Goal: Transaction & Acquisition: Purchase product/service

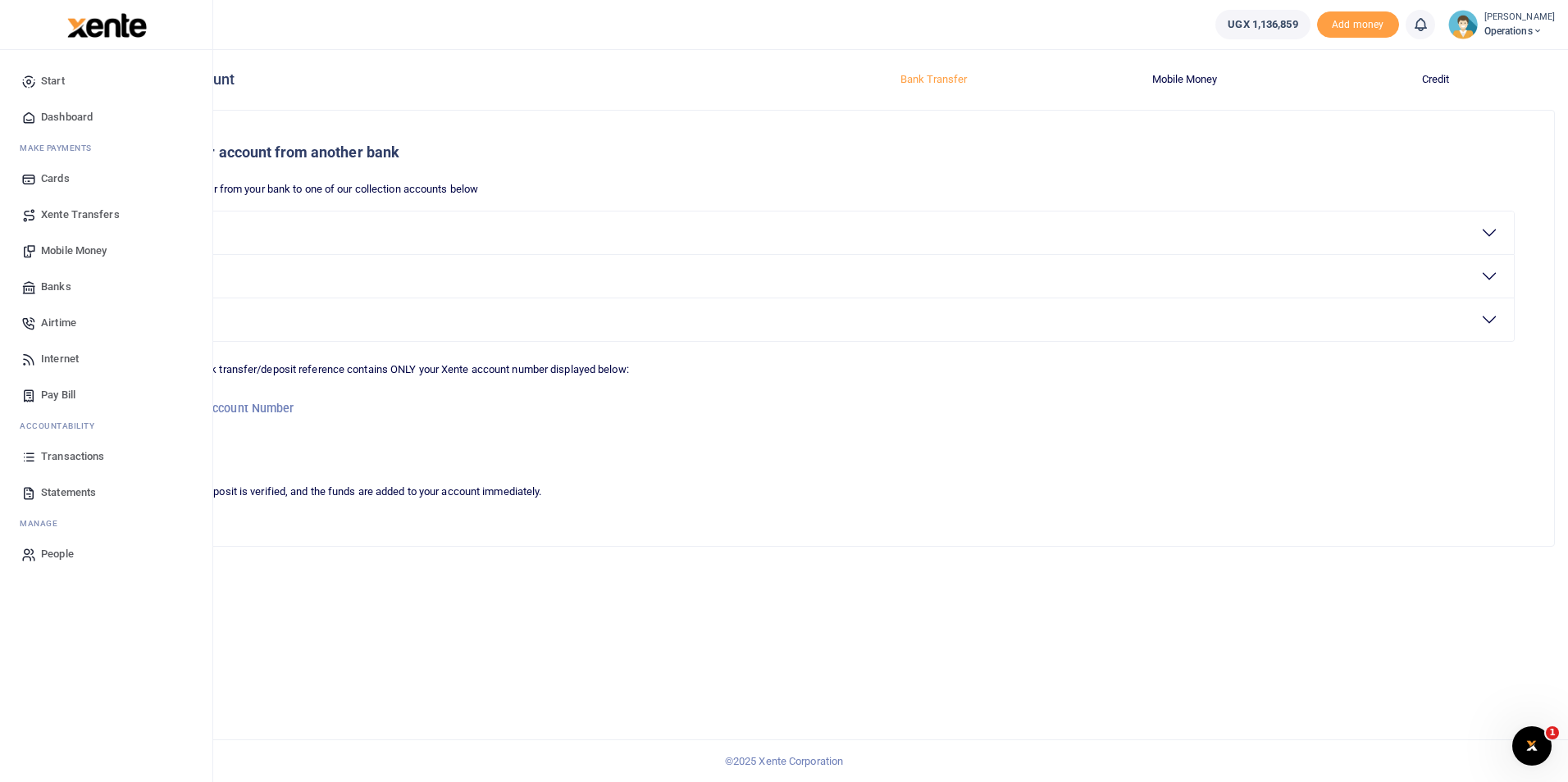
click at [81, 109] on span "Dashboard" at bounding box center [67, 117] width 52 height 17
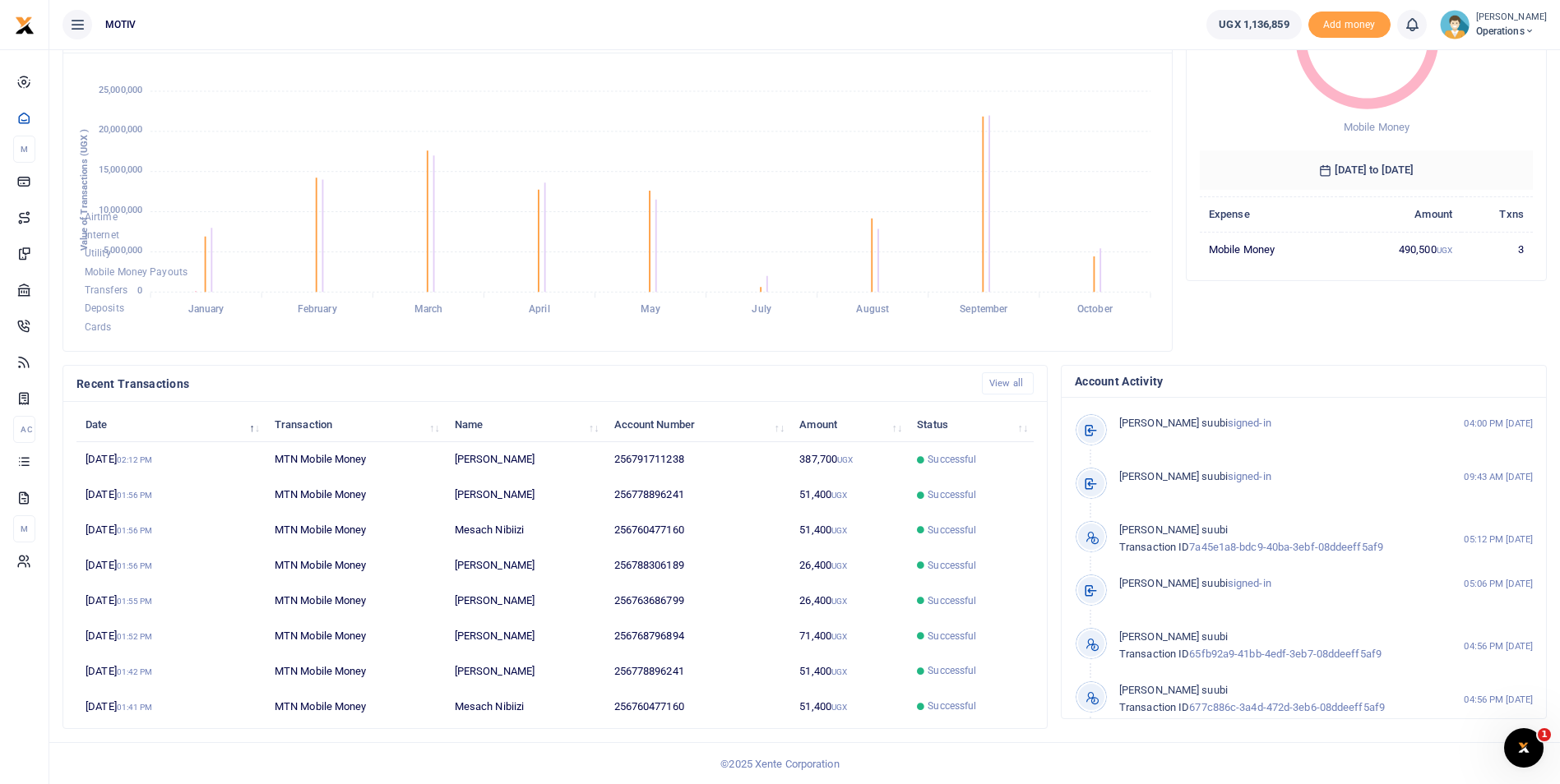
scroll to position [198, 0]
click at [1003, 384] on link "View all" at bounding box center [1007, 383] width 52 height 23
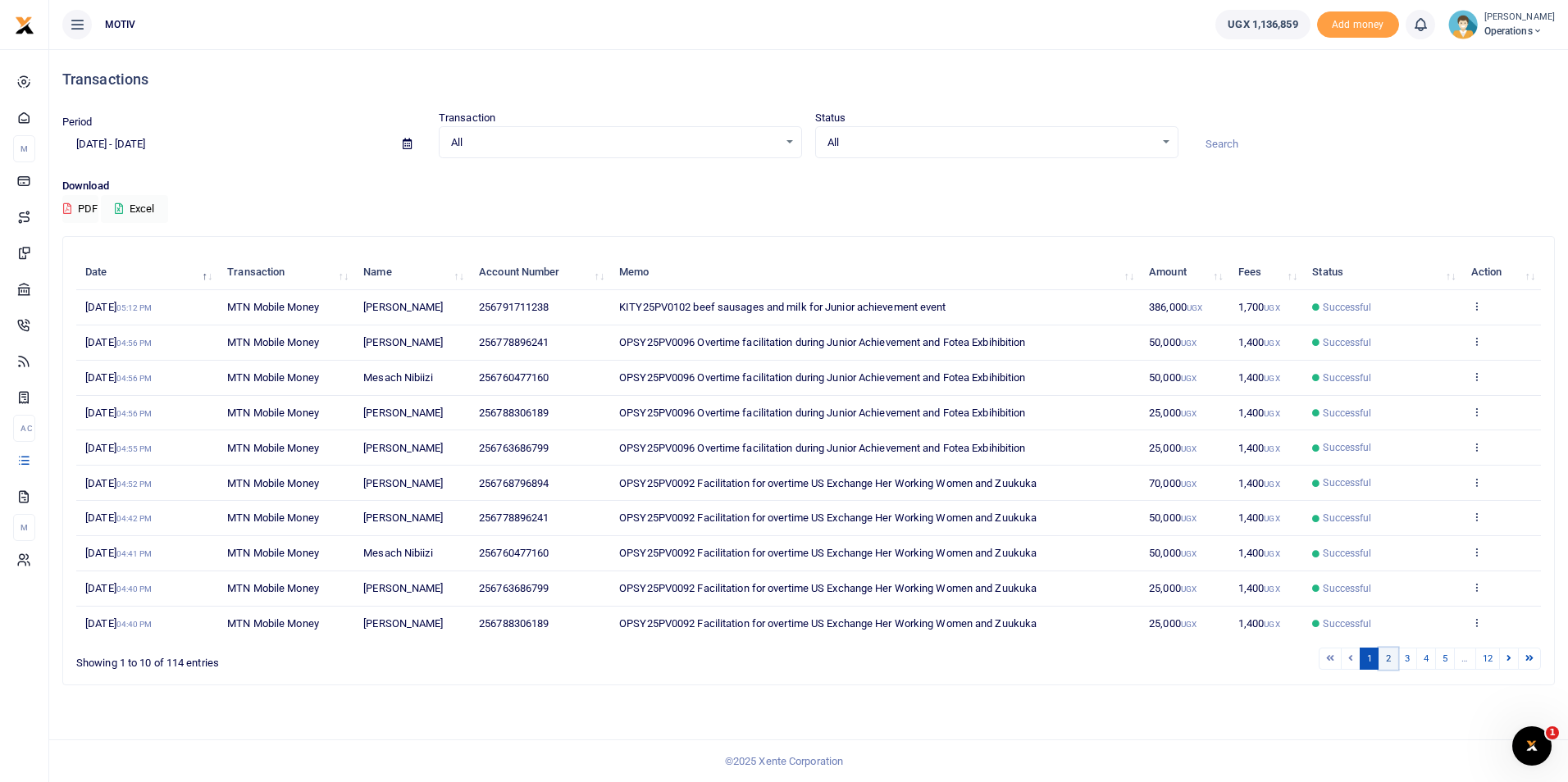
click at [1390, 662] on link "2" at bounding box center [1388, 659] width 20 height 22
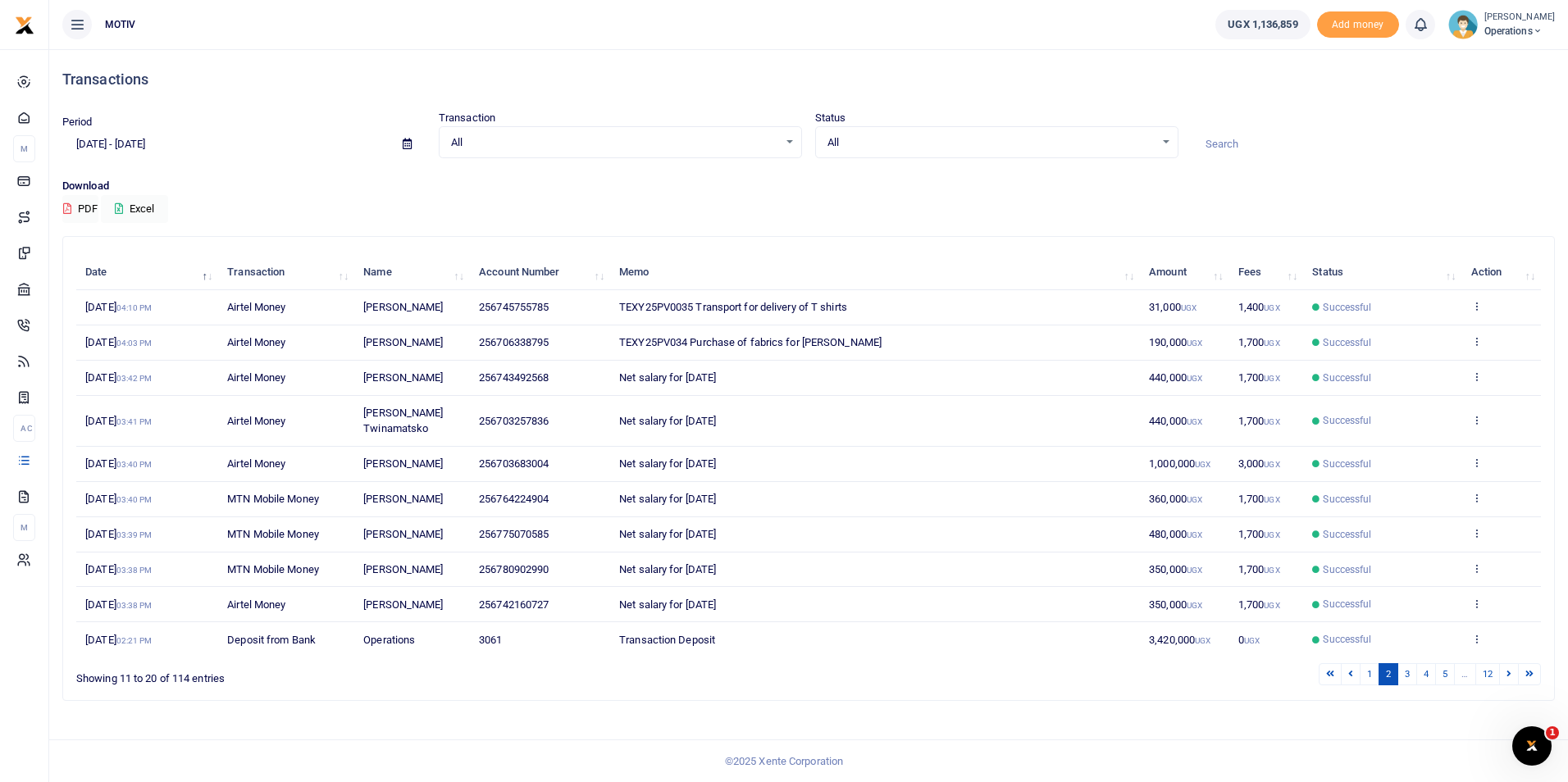
click at [501, 305] on span "256745755785" at bounding box center [513, 306] width 69 height 12
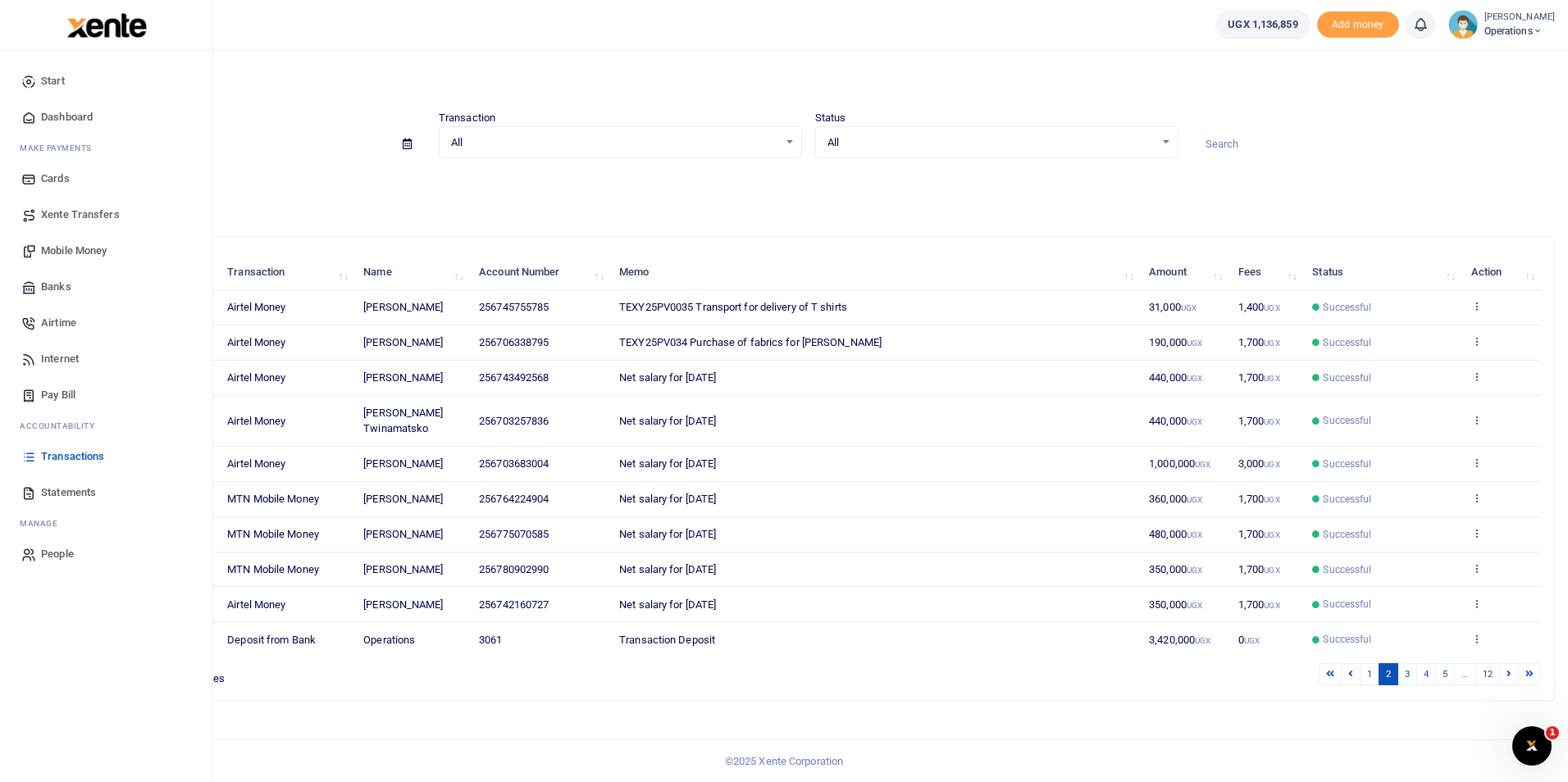
click at [60, 246] on span "Mobile Money" at bounding box center [74, 251] width 66 height 17
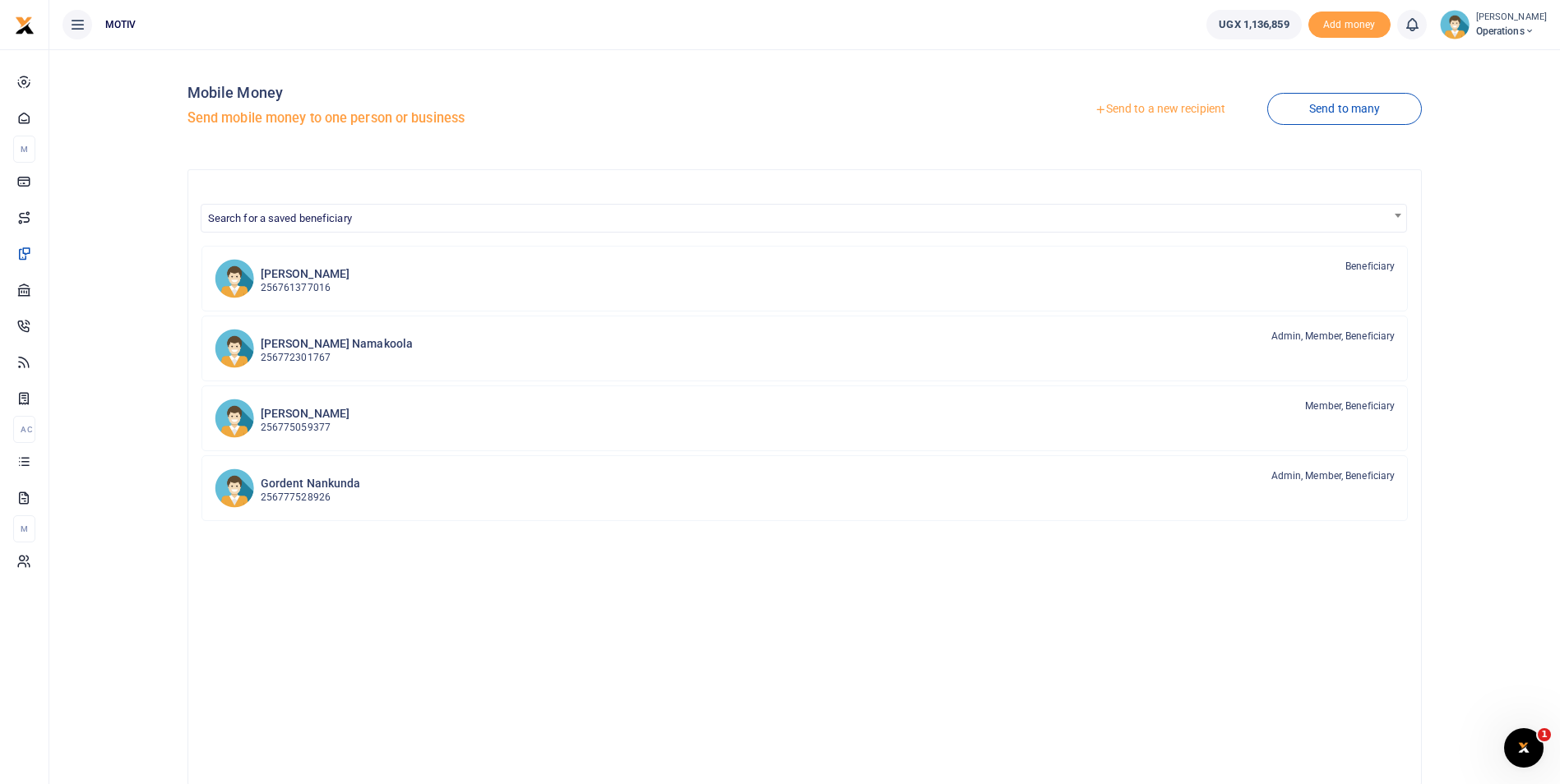
click at [1167, 112] on link "Send to a new recipient" at bounding box center [1160, 110] width 215 height 30
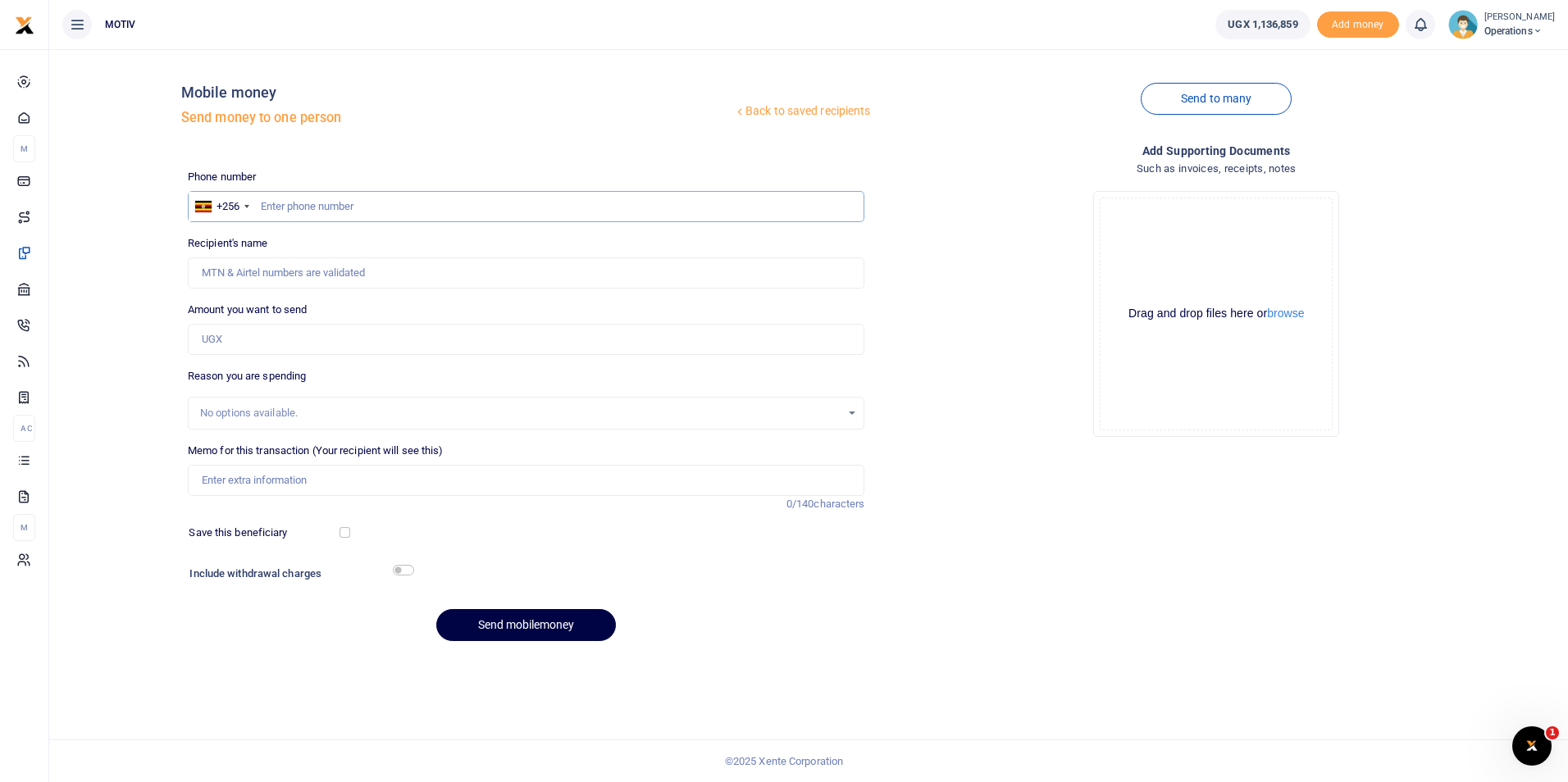
click at [299, 194] on input "text" at bounding box center [525, 206] width 677 height 31
type input "0745755785"
click at [102, 299] on div "Back to saved recipients Mobile money Send money to one person Send to many Pho…" at bounding box center [808, 359] width 1505 height 592
type input "[PERSON_NAME]"
click at [220, 342] on input "Amount you want to send" at bounding box center [525, 339] width 677 height 31
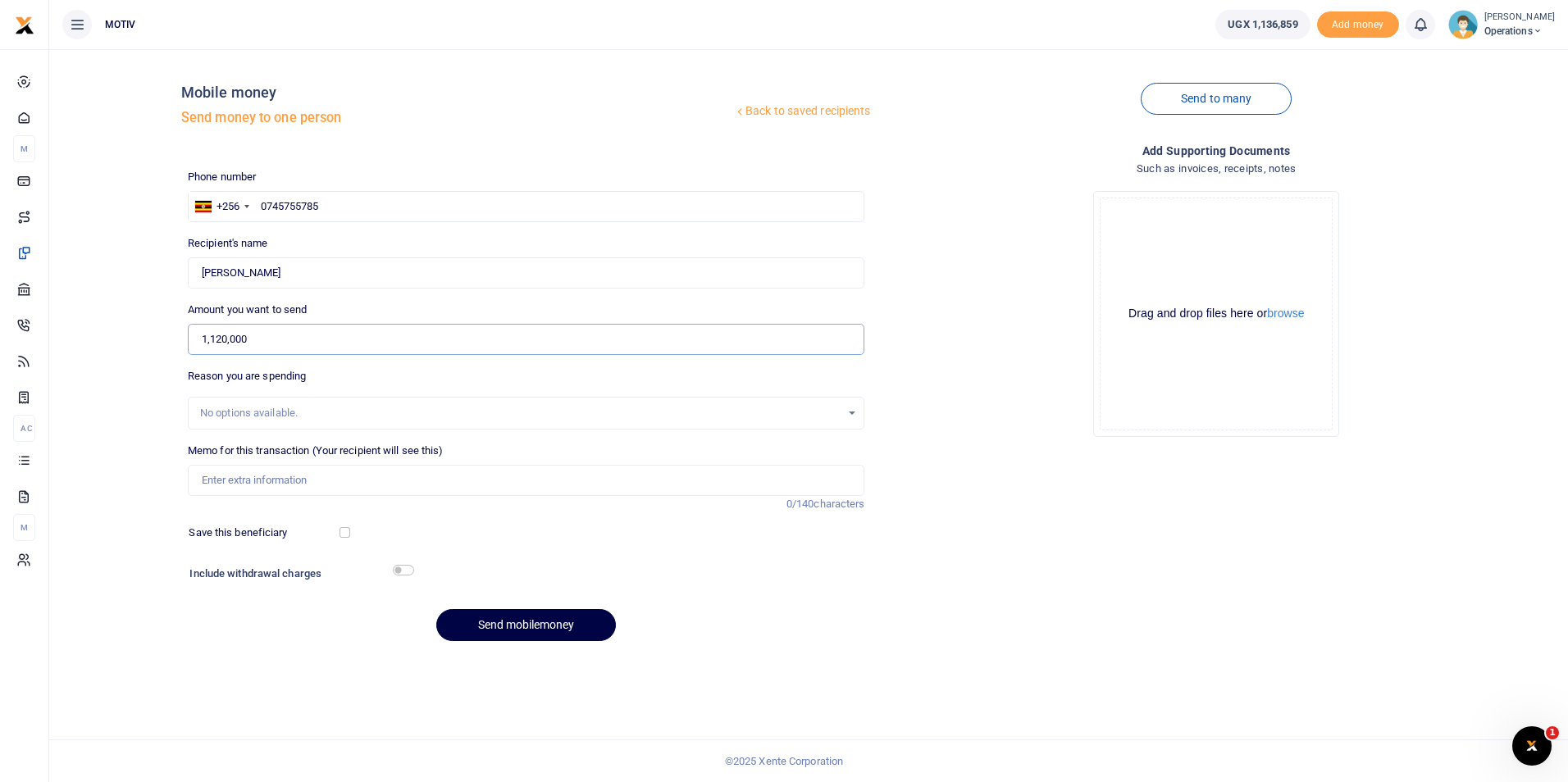
type input "1,120,000"
click at [307, 473] on input "Memo for this transaction (Your recipient will see this)" at bounding box center [525, 480] width 677 height 31
paste input "UMA Trade fair stall for kitchen"
type input "UMA Trade fair stall for kitchen"
click at [404, 574] on input "checkbox" at bounding box center [403, 569] width 22 height 10
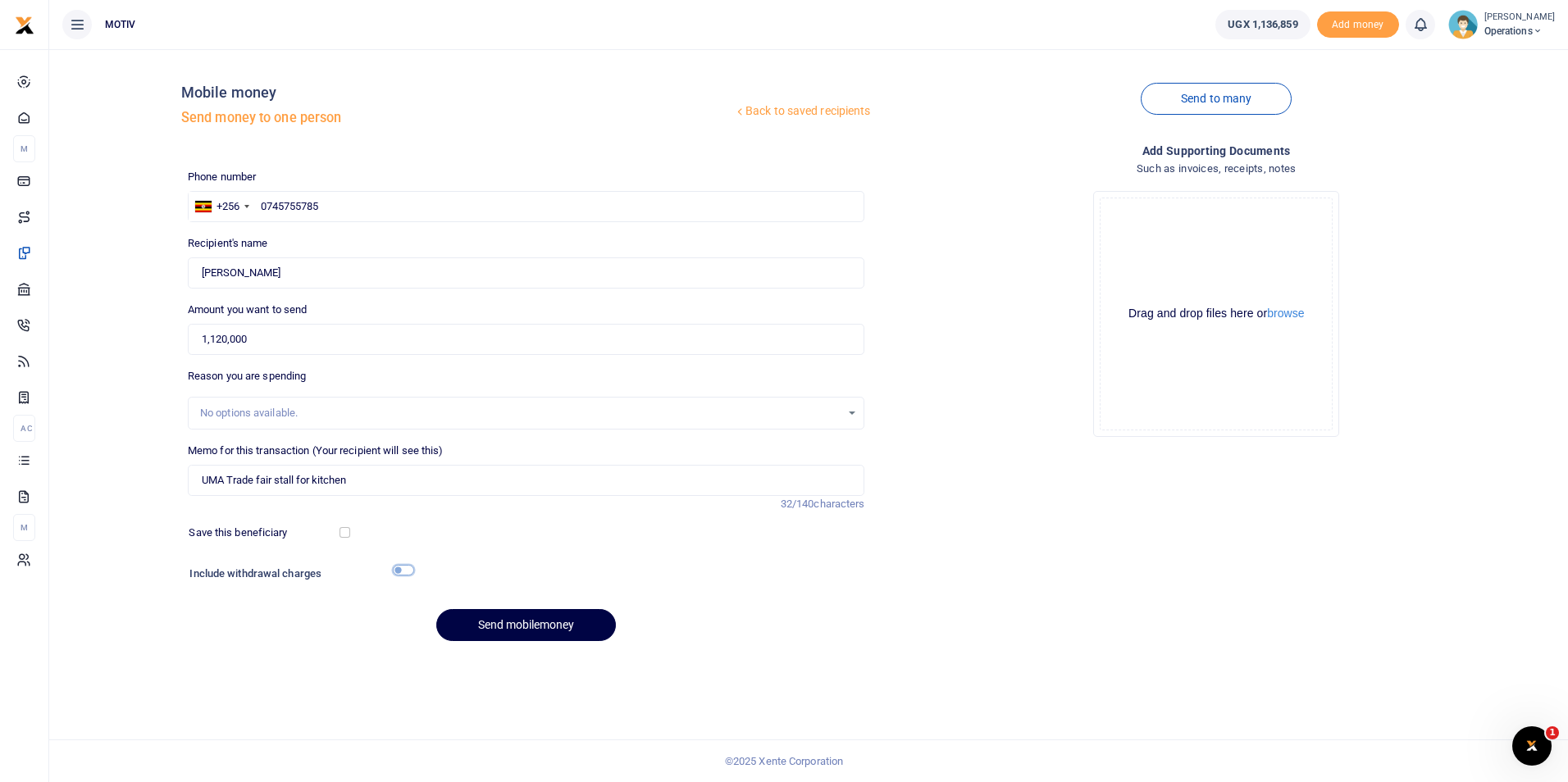
checkbox input "true"
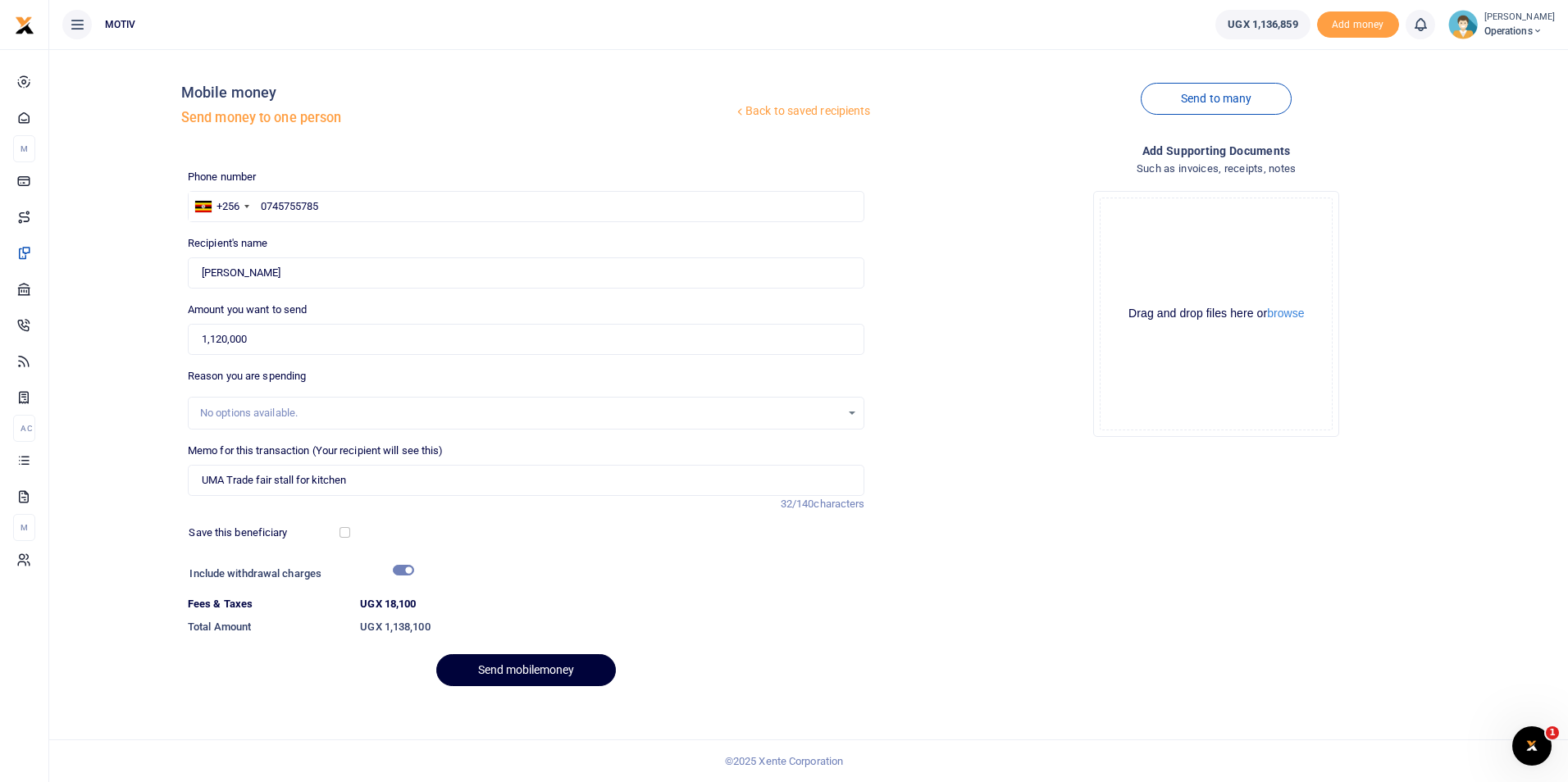
click at [497, 665] on button "Send mobilemoney" at bounding box center [526, 671] width 180 height 32
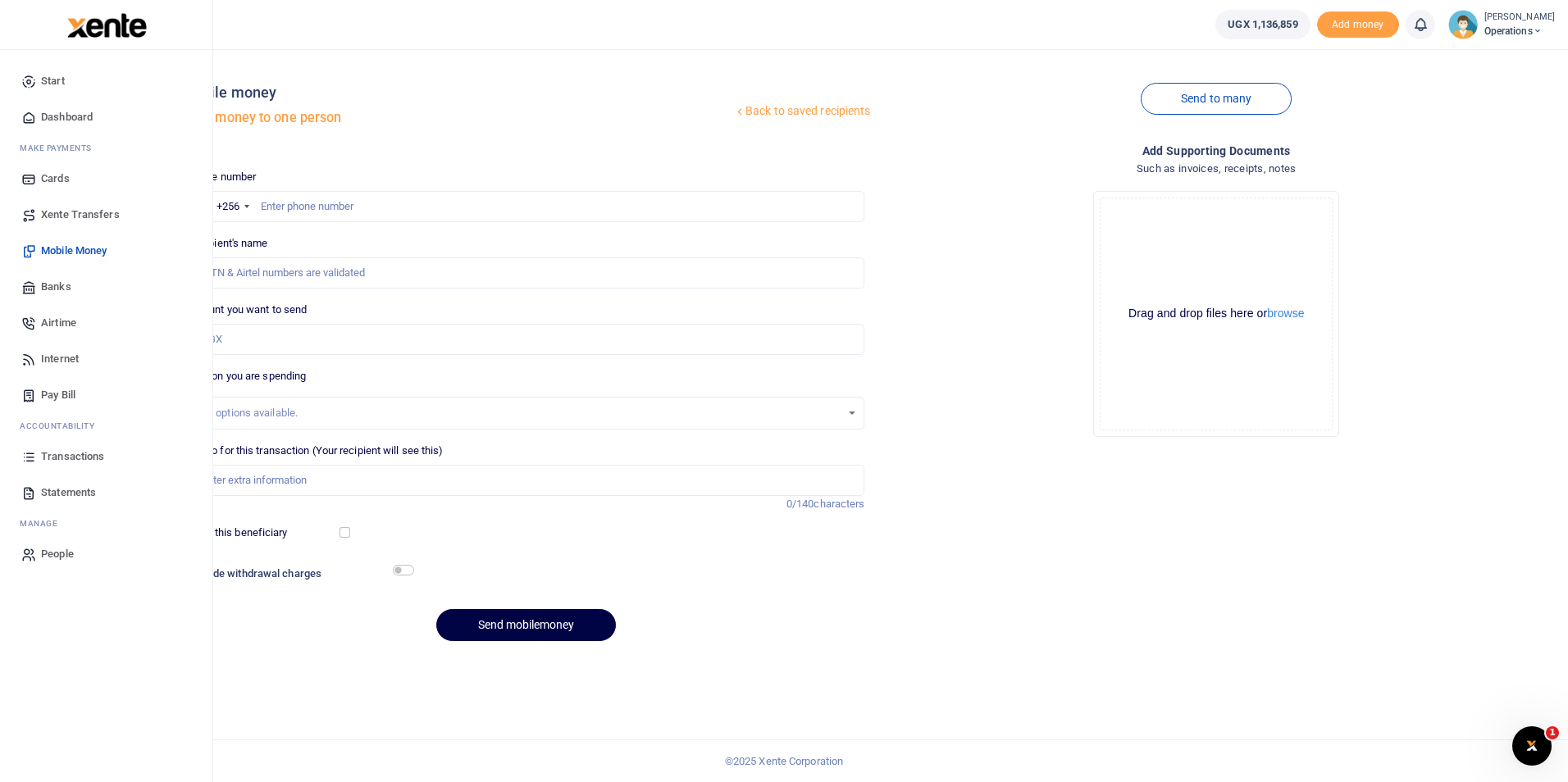
click at [62, 121] on span "Dashboard" at bounding box center [67, 117] width 52 height 17
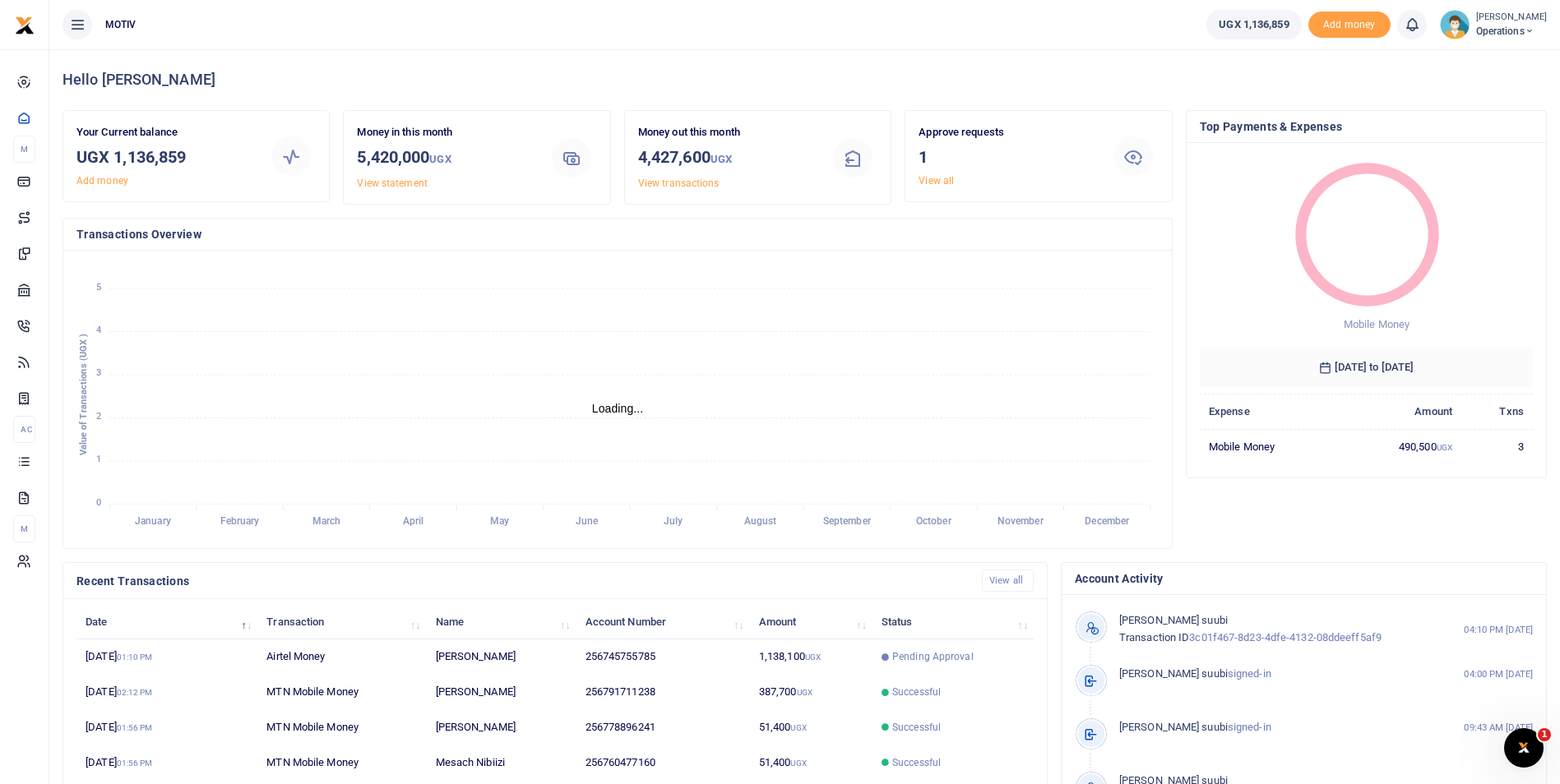
scroll to position [13, 13]
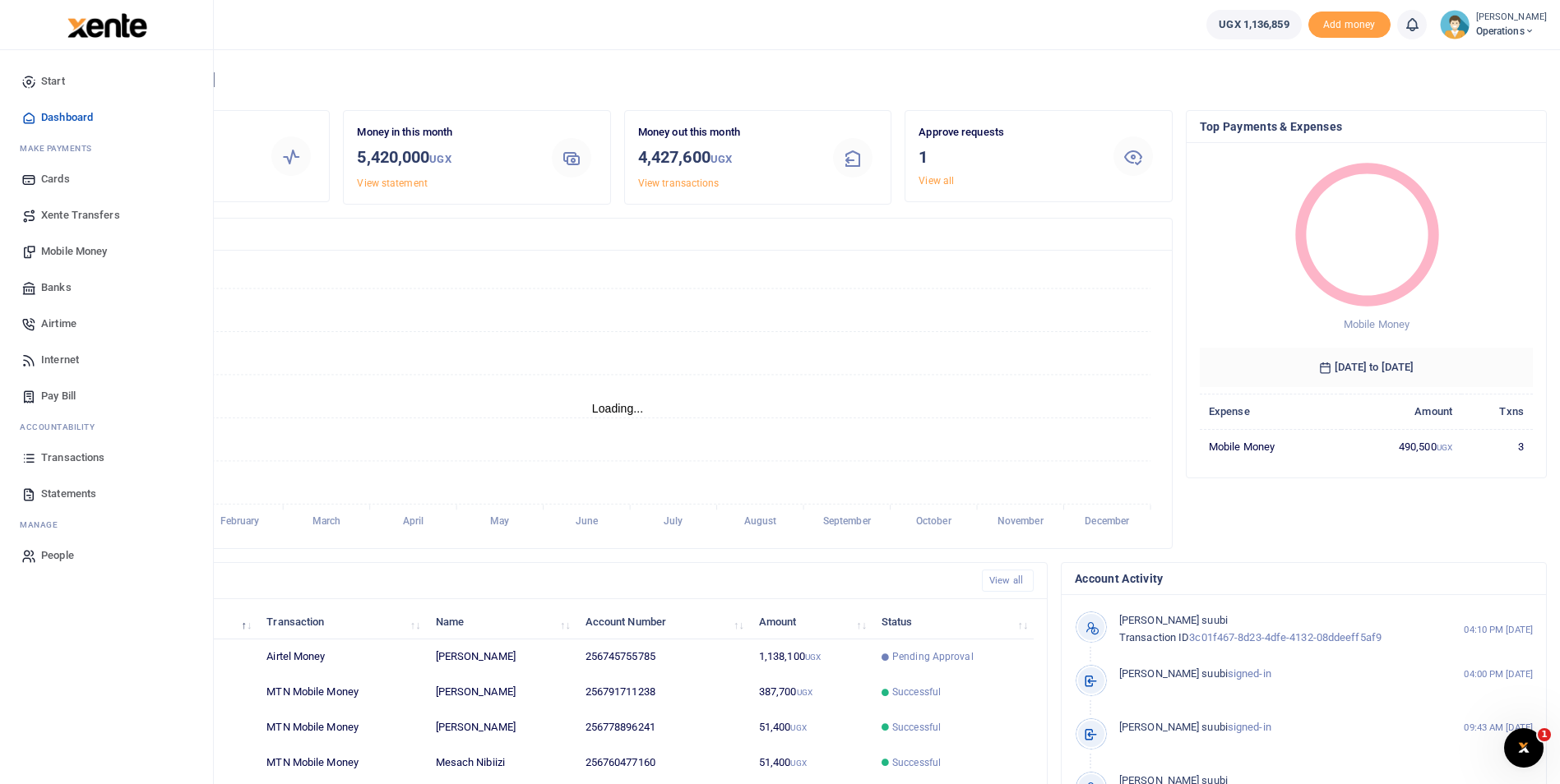
click at [106, 249] on span "Mobile Money" at bounding box center [74, 252] width 66 height 17
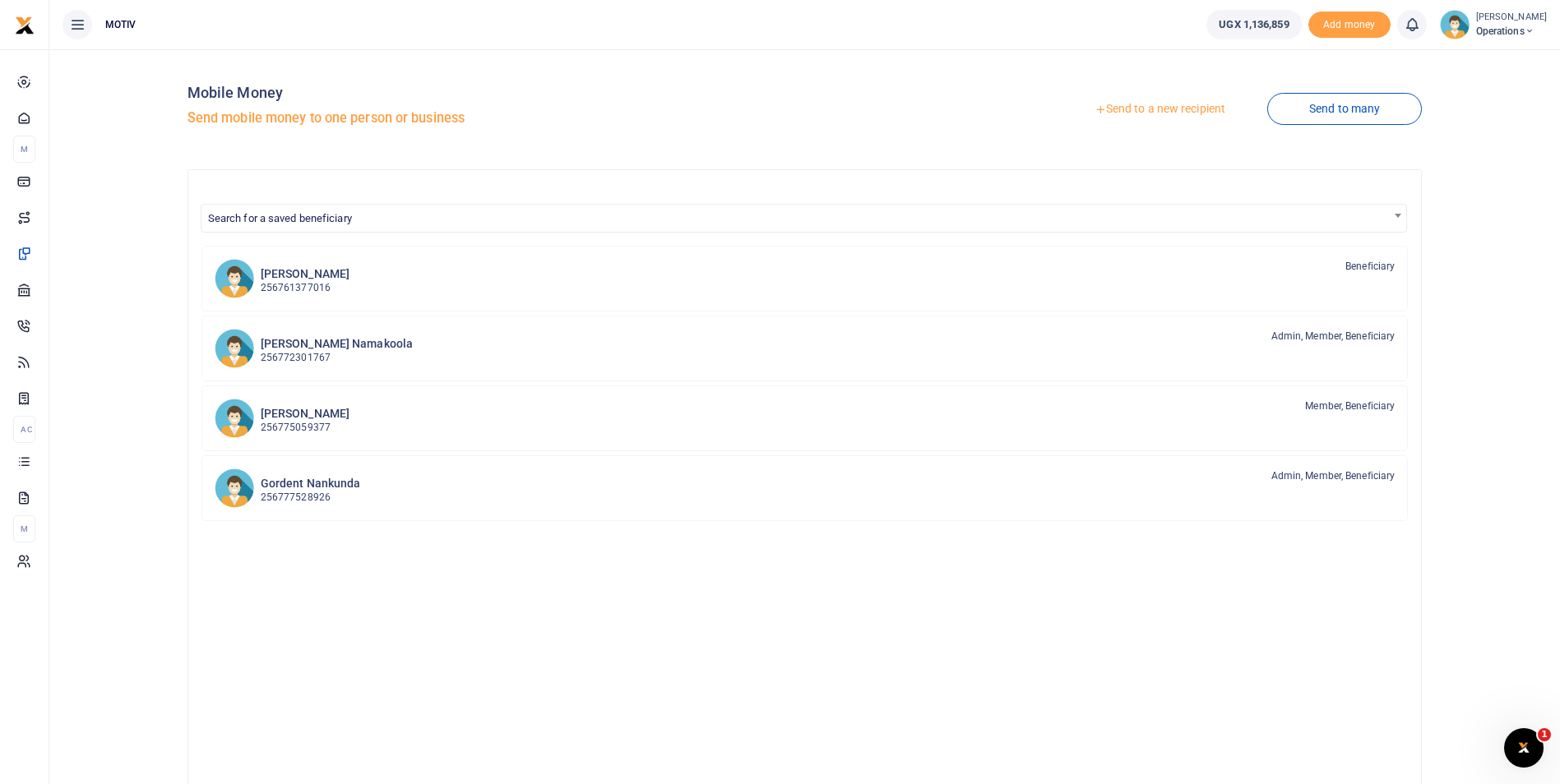
click at [1151, 110] on link "Send to a new recipient" at bounding box center [1160, 110] width 215 height 30
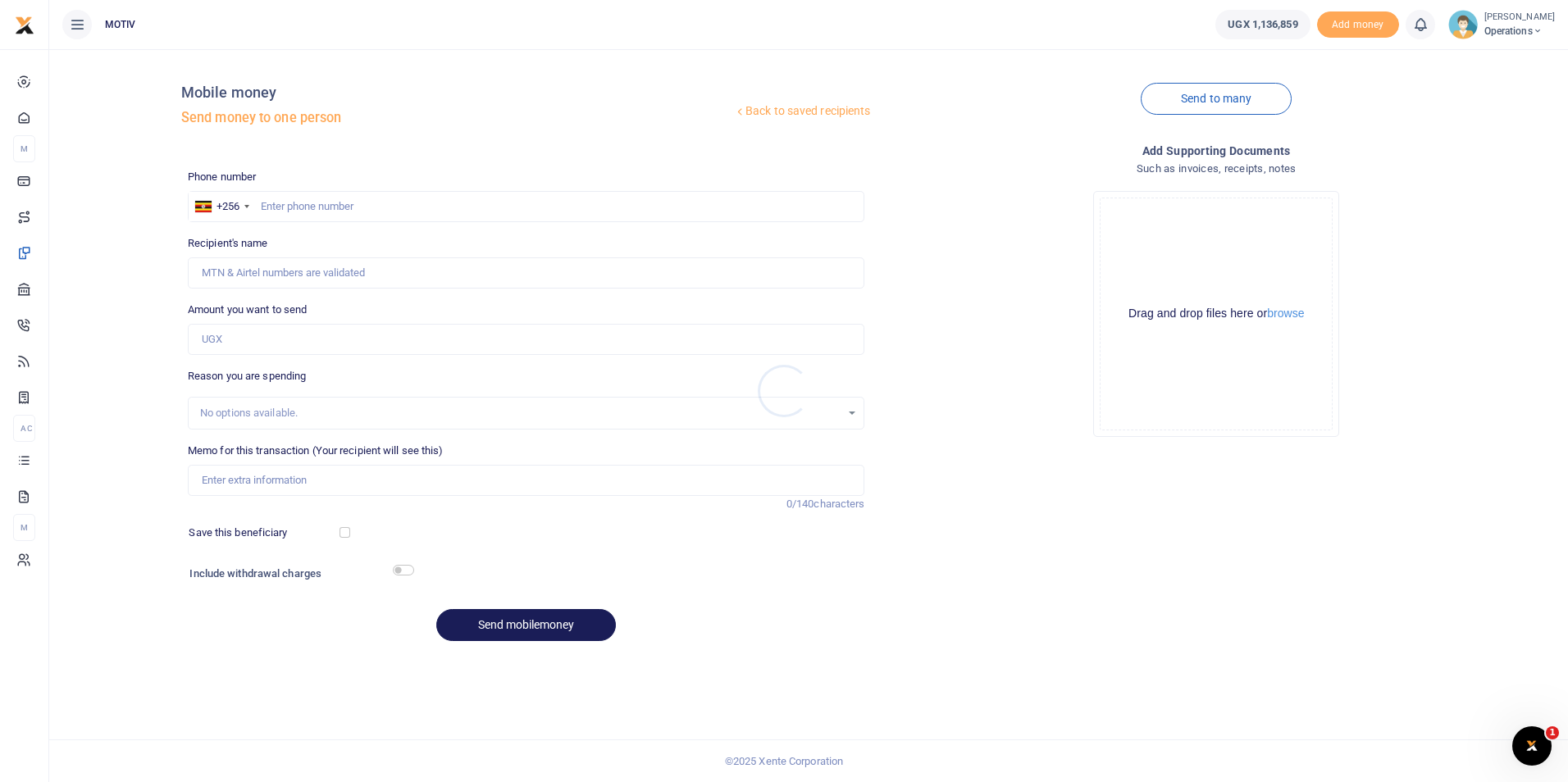
click at [298, 206] on div at bounding box center [784, 391] width 1568 height 782
click at [298, 206] on input "text" at bounding box center [525, 206] width 677 height 31
type input "0745755785"
click at [155, 269] on div "Back to saved recipients Mobile money Send money to one person Send to many Pho…" at bounding box center [808, 359] width 1505 height 592
type input "[PERSON_NAME]"
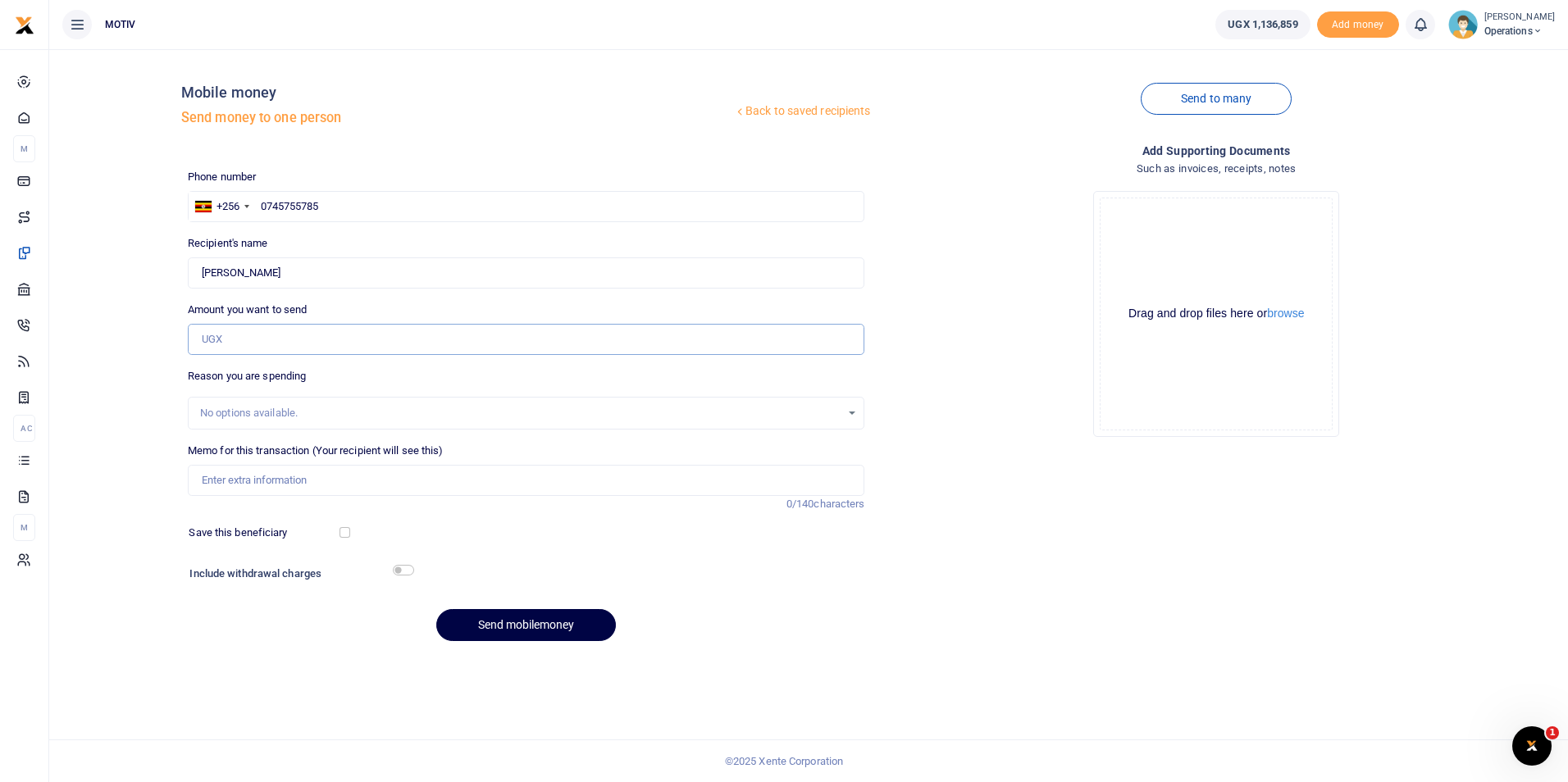
click at [248, 342] on input "Amount you want to send" at bounding box center [525, 339] width 677 height 31
type input "1,120,000"
click at [268, 473] on input "Memo for this transaction (Your recipient will see this)" at bounding box center [525, 480] width 677 height 31
type input "UMA Trade fair stall for kitchen"
click at [475, 621] on button "Send mobilemoney" at bounding box center [526, 625] width 180 height 32
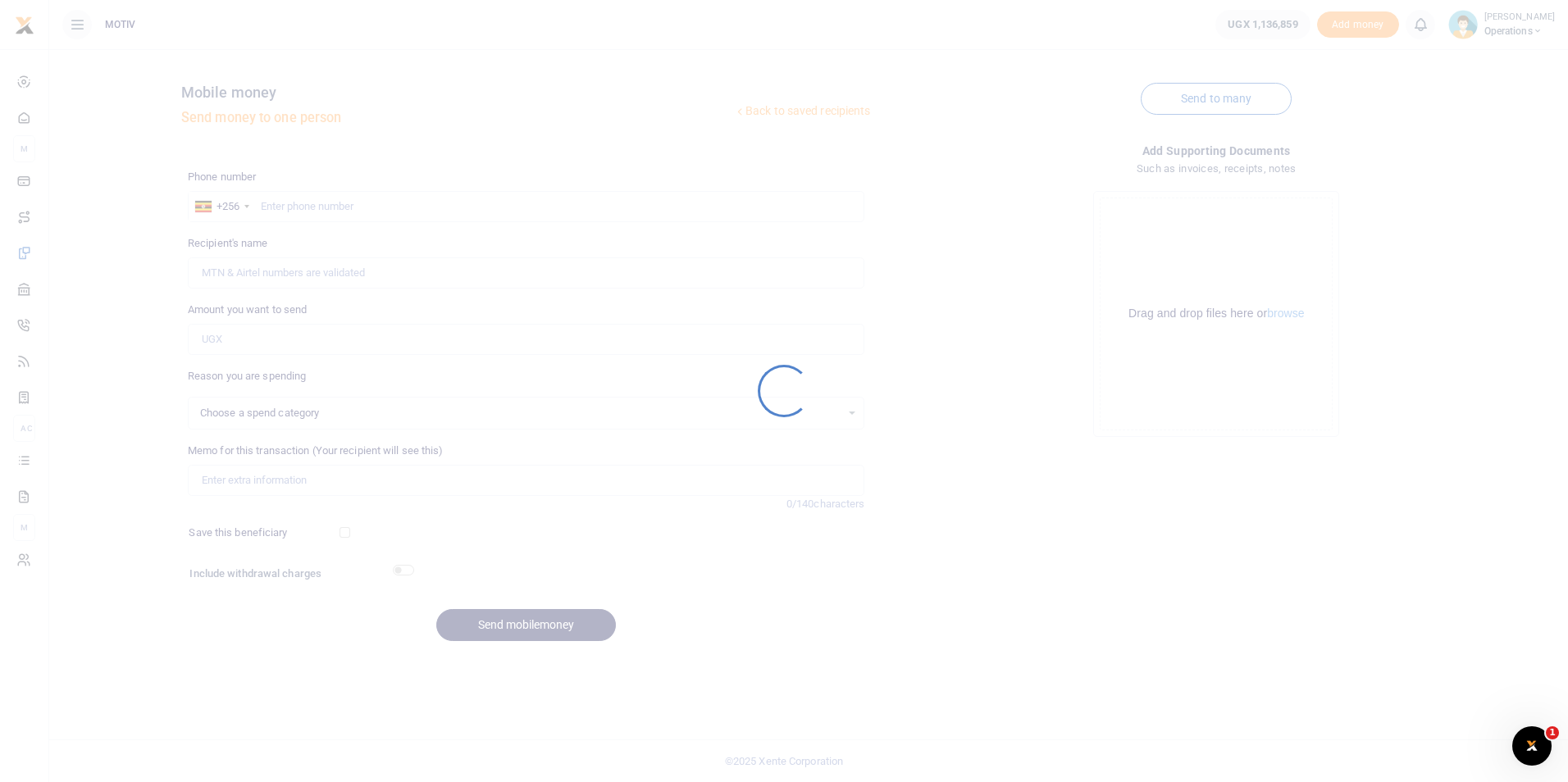
select select
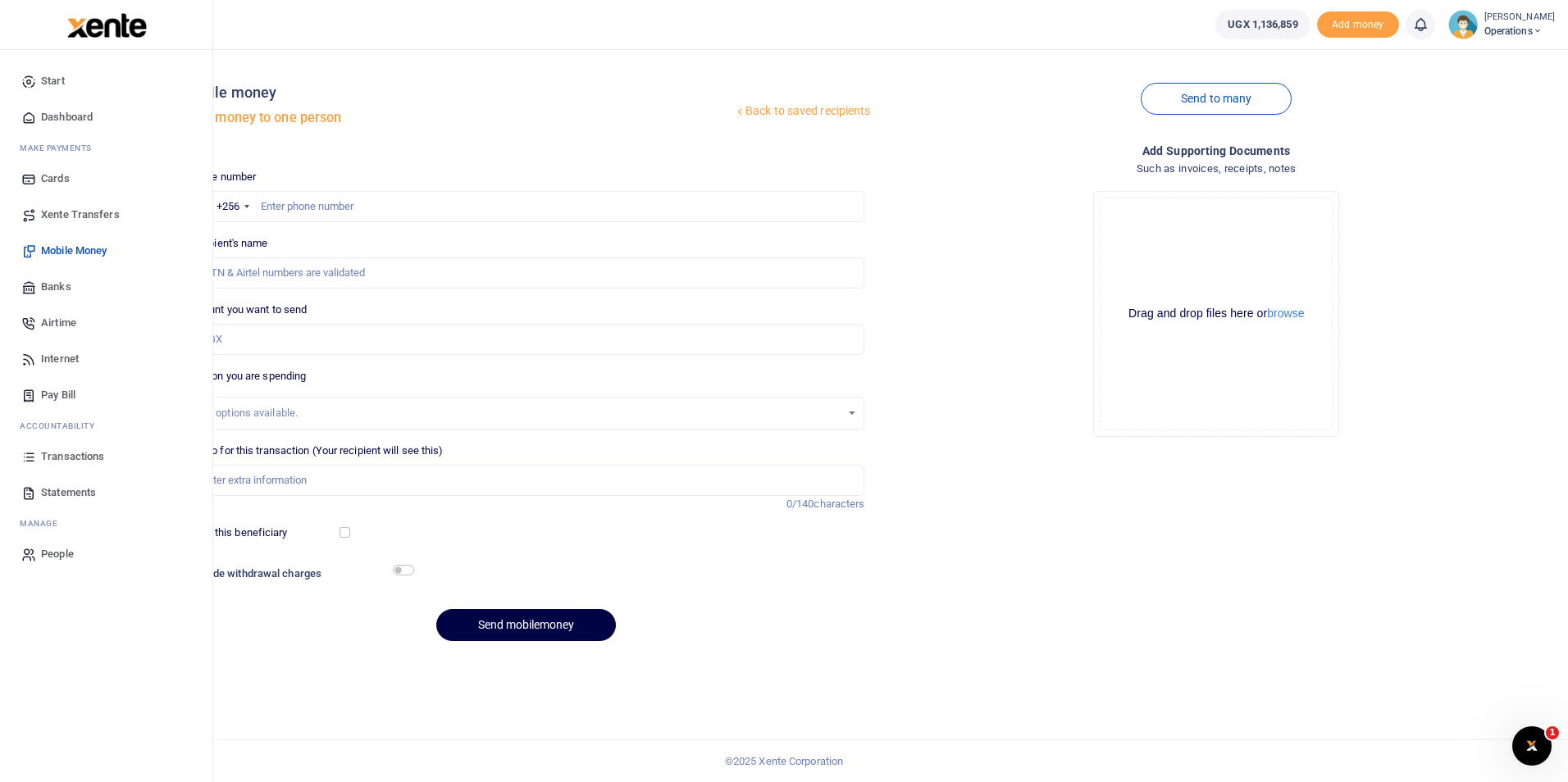
click at [55, 118] on span "Dashboard" at bounding box center [67, 117] width 52 height 17
click at [67, 119] on span "Dashboard" at bounding box center [67, 117] width 52 height 17
click at [71, 115] on span "Dashboard" at bounding box center [67, 117] width 52 height 17
click at [63, 211] on span "Xente Transfers" at bounding box center [81, 215] width 79 height 17
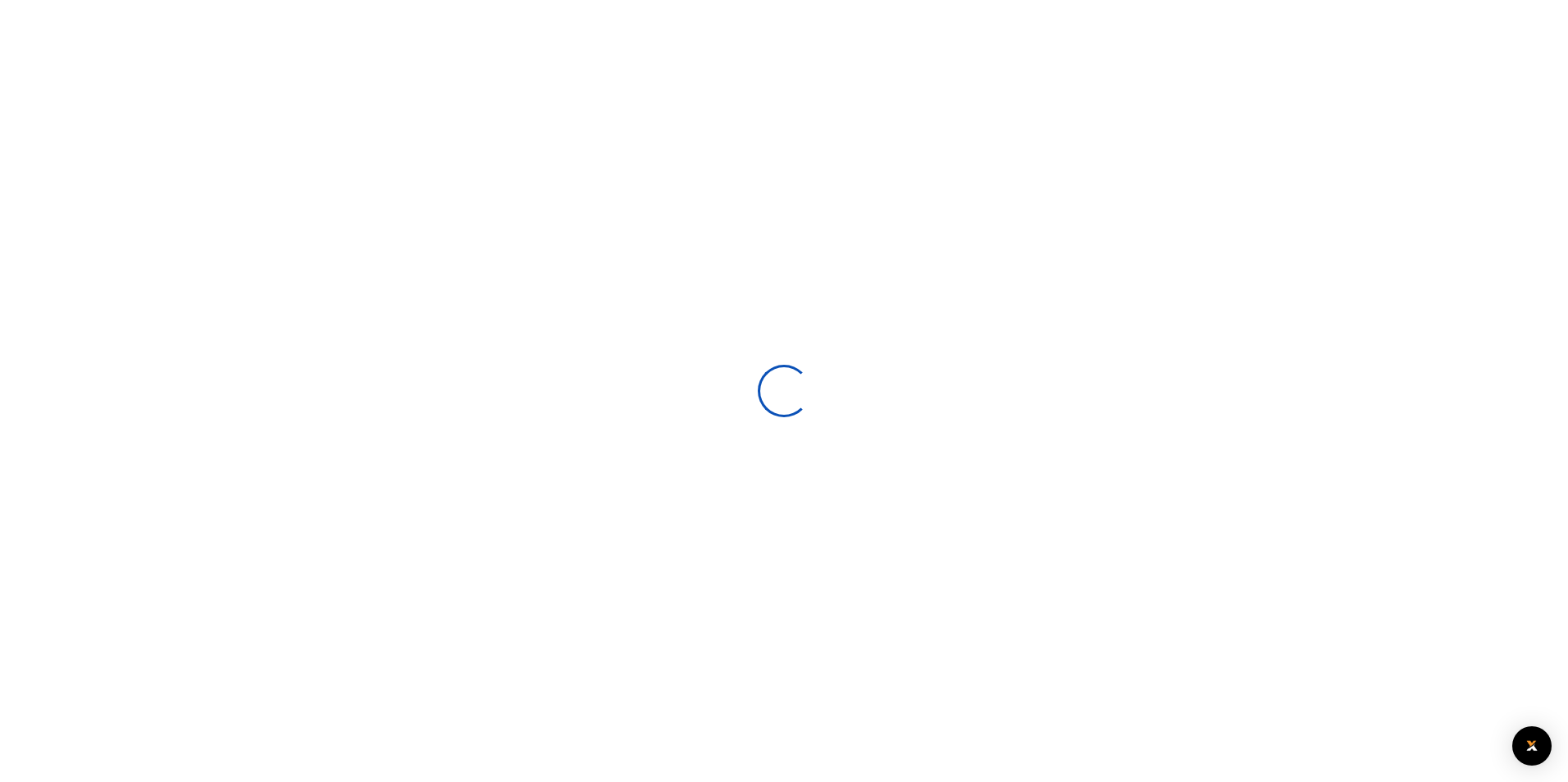
select select
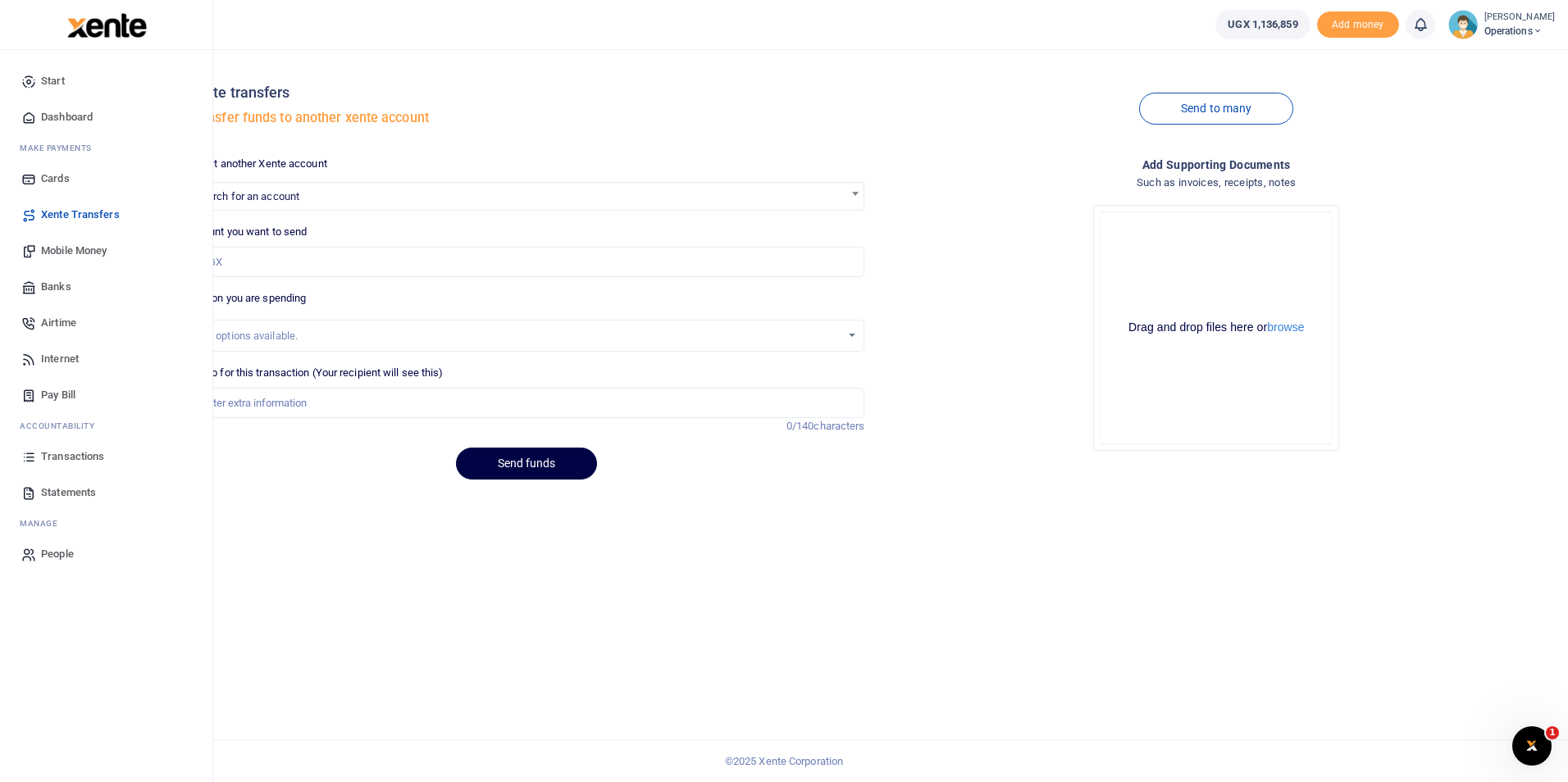
click at [59, 113] on span "Dashboard" at bounding box center [67, 117] width 52 height 17
click at [65, 250] on span "Mobile Money" at bounding box center [74, 251] width 66 height 17
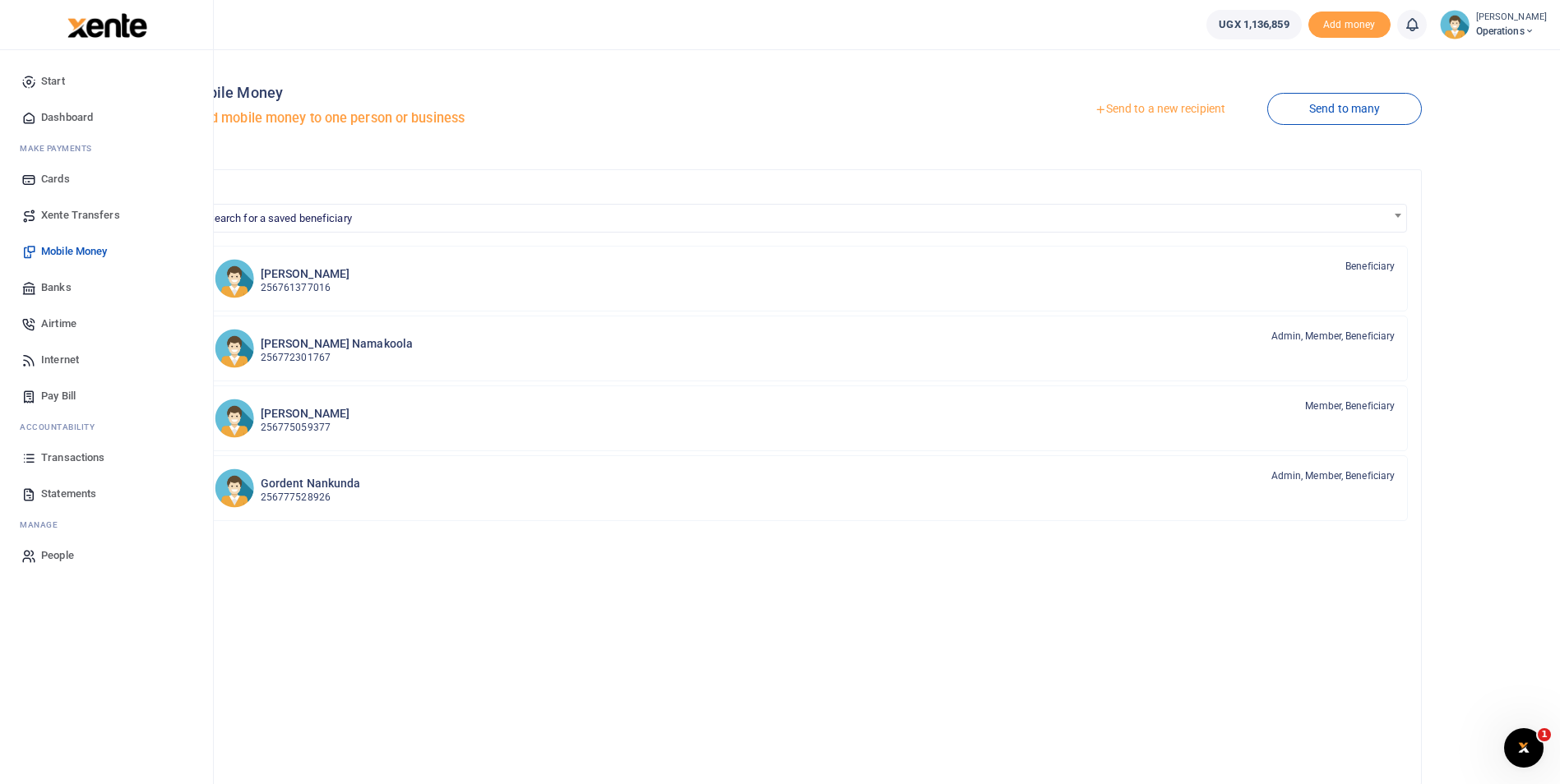
click at [63, 114] on span "Dashboard" at bounding box center [67, 117] width 52 height 17
